Goal: Complete application form

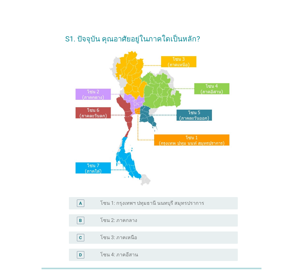
click at [132, 237] on label "โซน 3: ภาคเหนือ" at bounding box center [118, 238] width 37 height 6
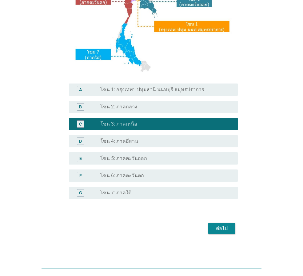
scroll to position [116, 0]
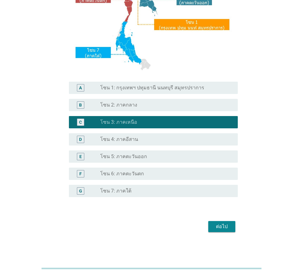
click at [226, 229] on div "ต่อไป" at bounding box center [221, 226] width 17 height 7
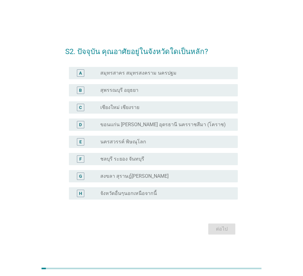
click at [137, 110] on label "เชียงใหม่ เชียงราย" at bounding box center [119, 107] width 39 height 6
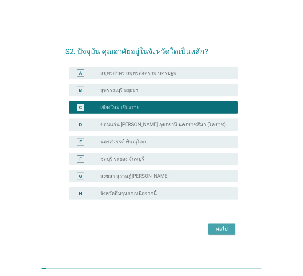
click at [221, 230] on div "ต่อไป" at bounding box center [221, 229] width 17 height 7
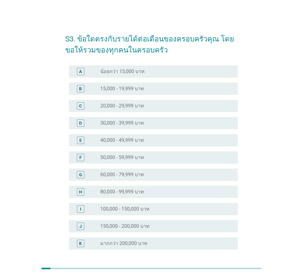
click at [137, 146] on div "E radio_button_unchecked 40,000 - 49,999 บาท" at bounding box center [153, 140] width 169 height 12
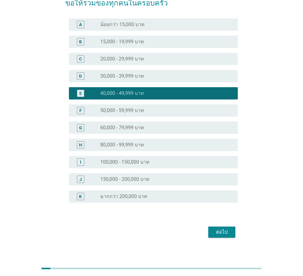
scroll to position [53, 0]
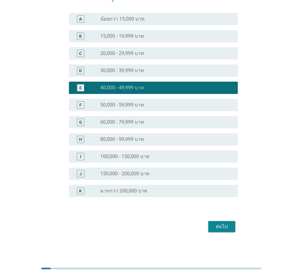
click at [232, 230] on button "ต่อไป" at bounding box center [221, 226] width 27 height 11
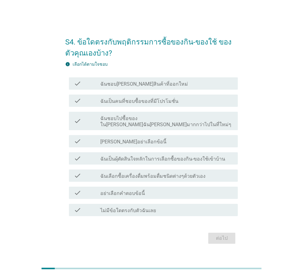
click at [142, 104] on label "ฉันเป็นคนที่ชอบซื้อของที่มีโปรโมชั่น" at bounding box center [139, 101] width 78 height 6
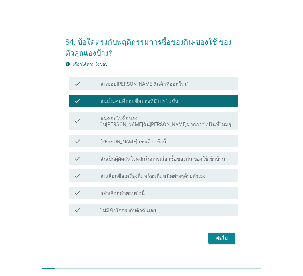
click at [224, 235] on div "ต่อไป" at bounding box center [221, 238] width 17 height 7
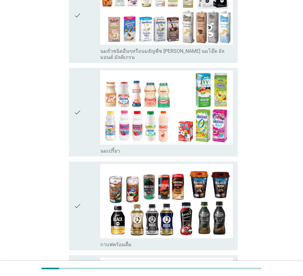
click at [85, 121] on div "check" at bounding box center [87, 112] width 26 height 84
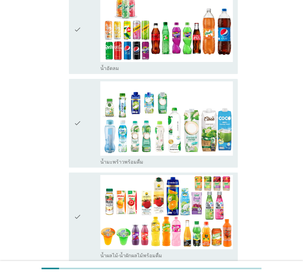
scroll to position [707, 0]
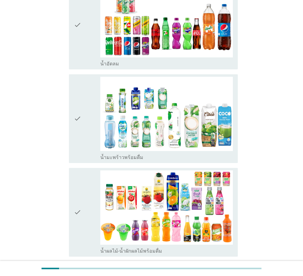
click at [84, 211] on div "check" at bounding box center [87, 213] width 26 height 84
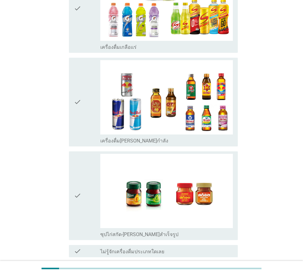
scroll to position [1228, 0]
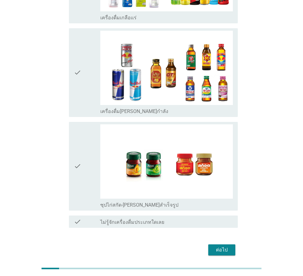
click at [219, 246] on div "ต่อไป" at bounding box center [221, 249] width 17 height 7
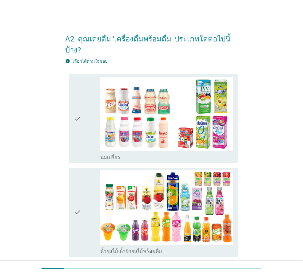
click at [89, 190] on div "check" at bounding box center [87, 213] width 26 height 84
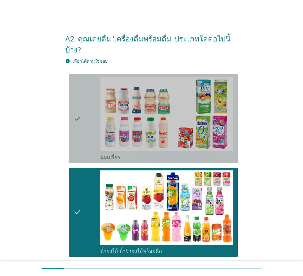
click at [89, 124] on div "check" at bounding box center [87, 119] width 26 height 84
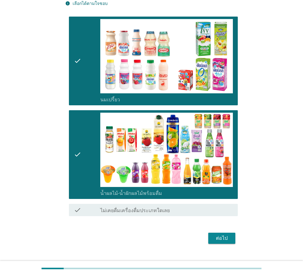
scroll to position [58, 0]
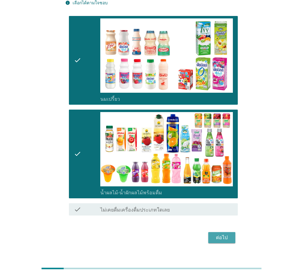
click at [219, 234] on div "ต่อไป" at bounding box center [221, 237] width 17 height 7
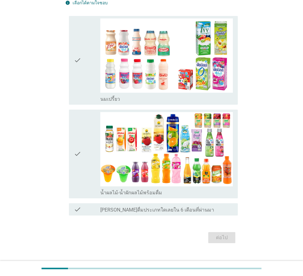
scroll to position [0, 0]
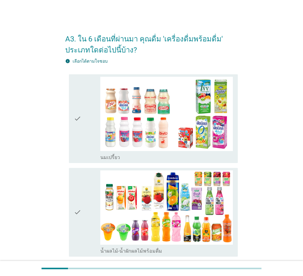
click at [84, 123] on div "check" at bounding box center [87, 119] width 26 height 84
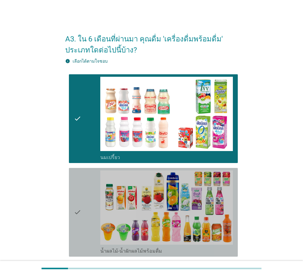
click at [97, 208] on div "check" at bounding box center [87, 213] width 26 height 84
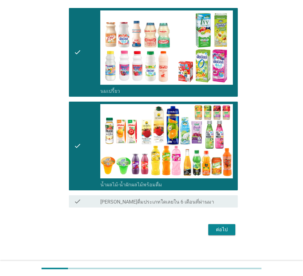
scroll to position [69, 0]
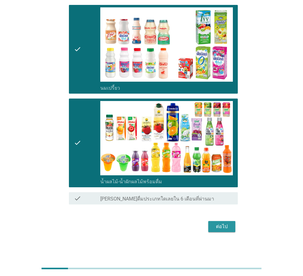
click at [226, 226] on div "ต่อไป" at bounding box center [221, 226] width 17 height 7
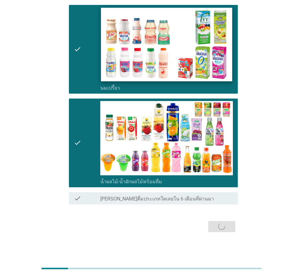
scroll to position [0, 0]
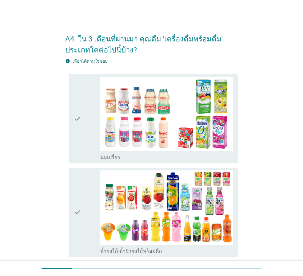
click at [80, 131] on icon "check" at bounding box center [77, 119] width 7 height 84
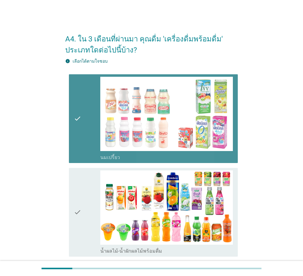
click at [99, 197] on div "check" at bounding box center [87, 213] width 26 height 84
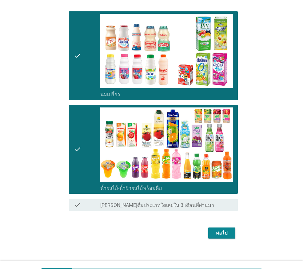
scroll to position [69, 0]
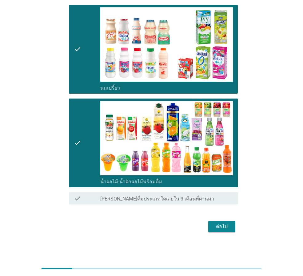
click at [219, 230] on div "ต่อไป" at bounding box center [221, 226] width 17 height 7
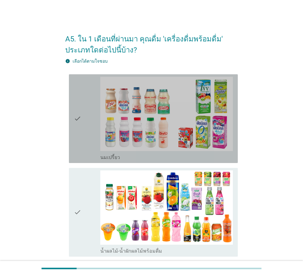
click at [83, 134] on div "check" at bounding box center [87, 119] width 26 height 84
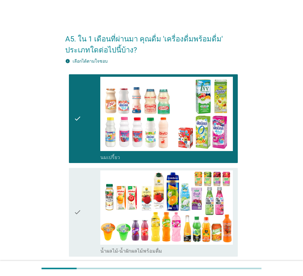
click at [94, 196] on div "check" at bounding box center [87, 213] width 26 height 84
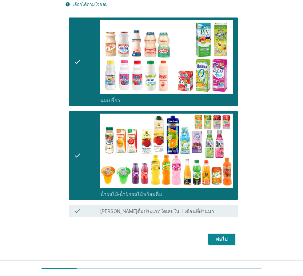
scroll to position [69, 0]
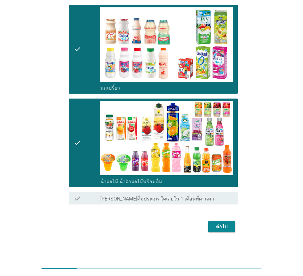
click at [222, 226] on div "ต่อไป" at bounding box center [221, 226] width 17 height 7
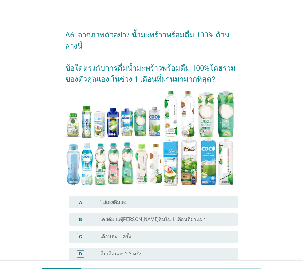
scroll to position [31, 0]
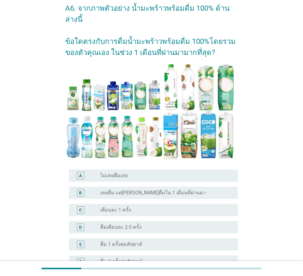
click at [134, 187] on div "B radio_button_unchecked เคยดื่ม แต่[PERSON_NAME]ดื่มใน 1 เดือนที่ผ่านมา" at bounding box center [153, 193] width 169 height 12
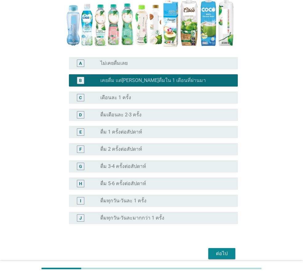
scroll to position [159, 0]
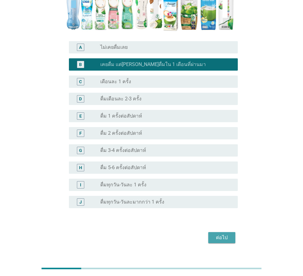
click at [211, 232] on button "ต่อไป" at bounding box center [221, 237] width 27 height 11
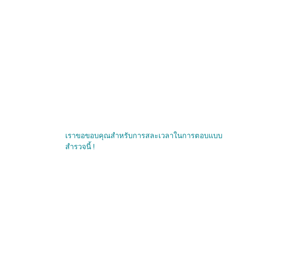
scroll to position [0, 0]
